Goal: Download file/media

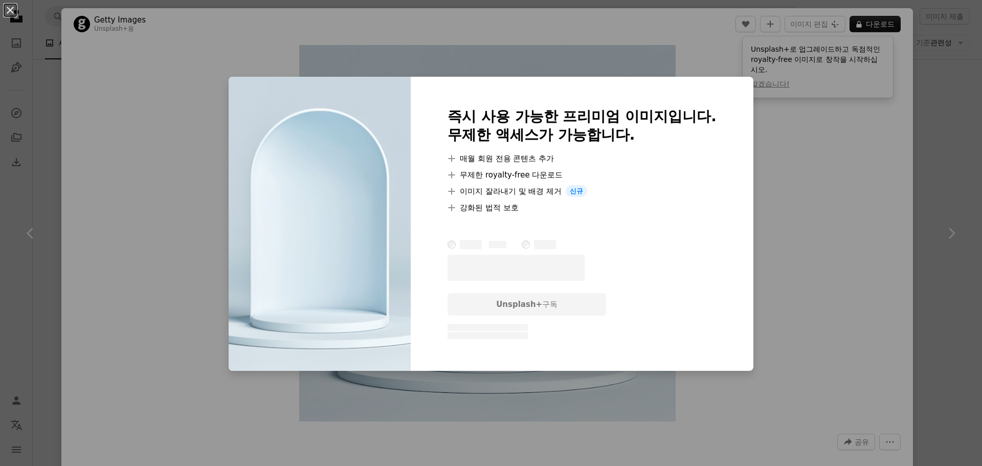
scroll to position [19942, 0]
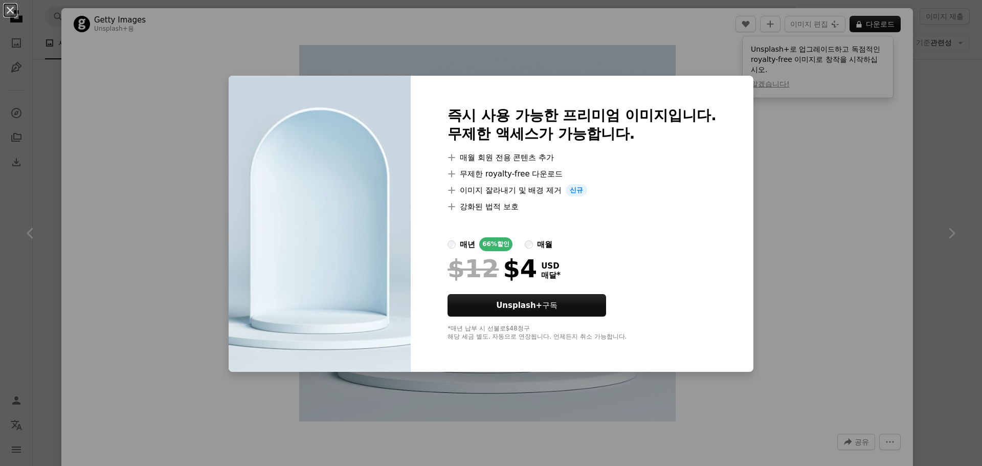
click at [696, 59] on div "An X shape 즉시 사용 가능한 프리미엄 이미지입니다. 무제한 액세스가 가능합니다. A plus sign 매월 회원 전용 콘텐츠 추가 A…" at bounding box center [491, 233] width 982 height 466
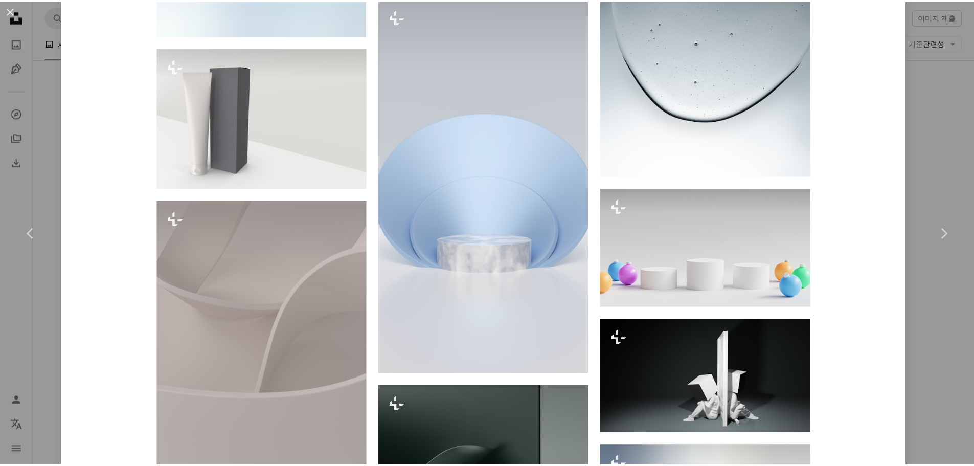
scroll to position [7470, 0]
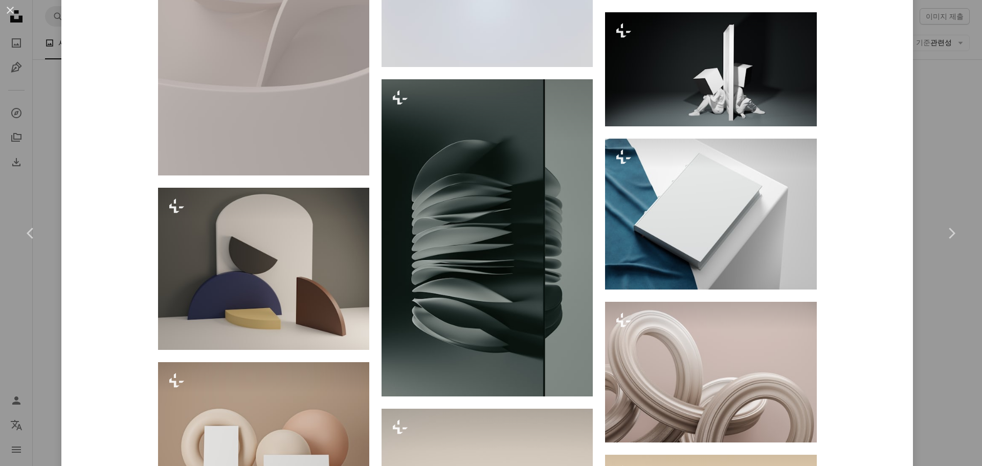
drag, startPoint x: 920, startPoint y: 128, endPoint x: 889, endPoint y: 135, distance: 32.5
click at [920, 128] on div "An X shape Chevron left Chevron right Getty Images Unsplash+ 용 A heart A plus s…" at bounding box center [491, 233] width 982 height 466
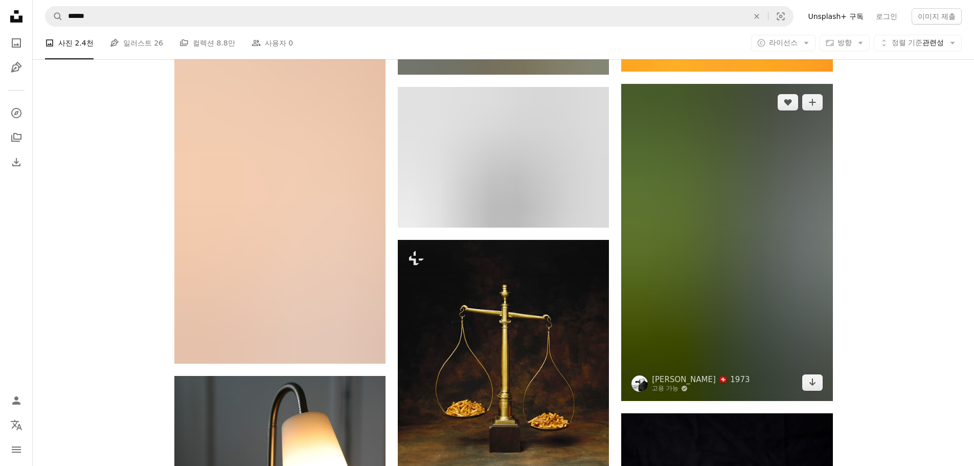
scroll to position [33748, 0]
